Goal: Browse casually

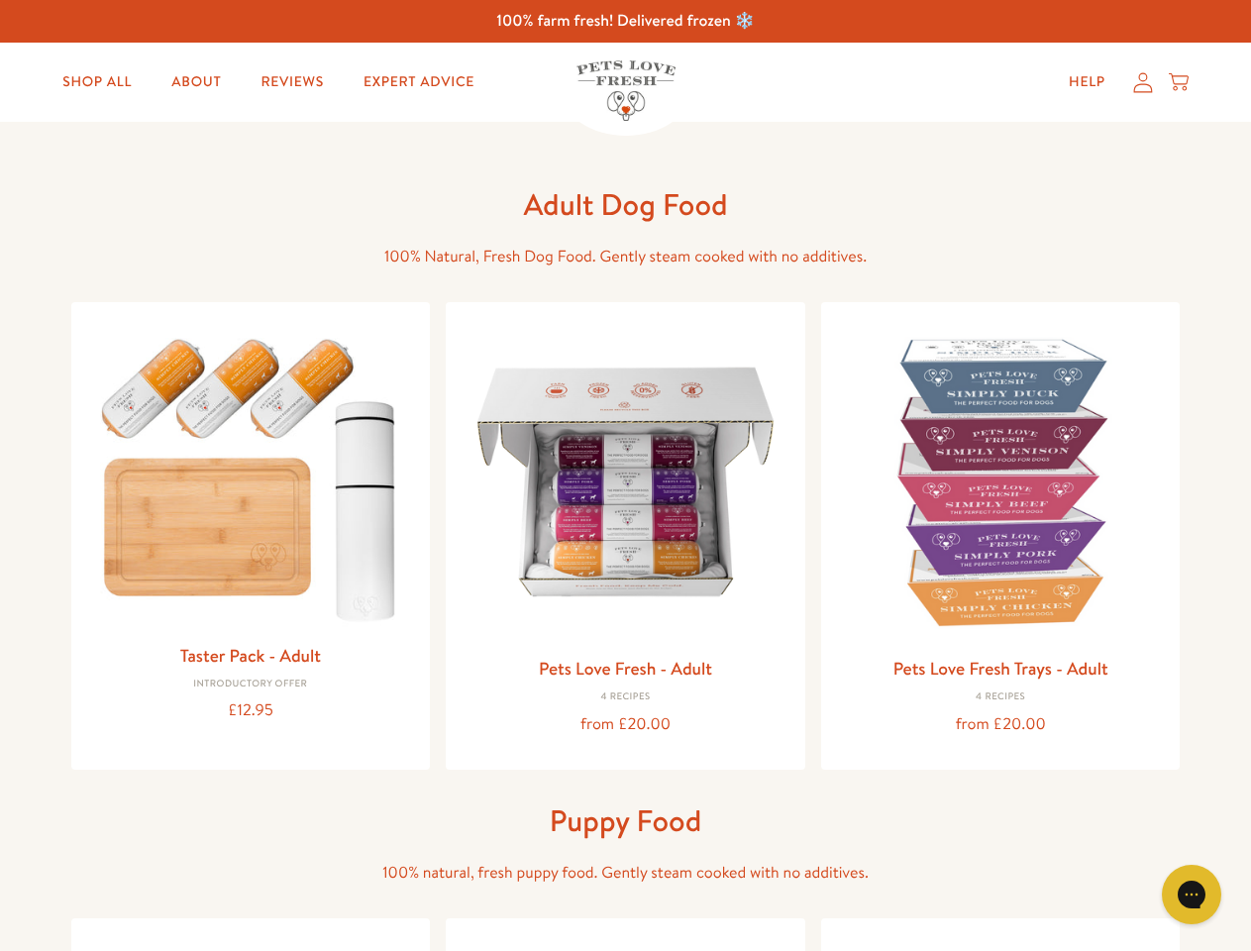
click at [1192, 894] on icon "Open gorgias live chat" at bounding box center [1191, 894] width 19 height 19
